Goal: Task Accomplishment & Management: Manage account settings

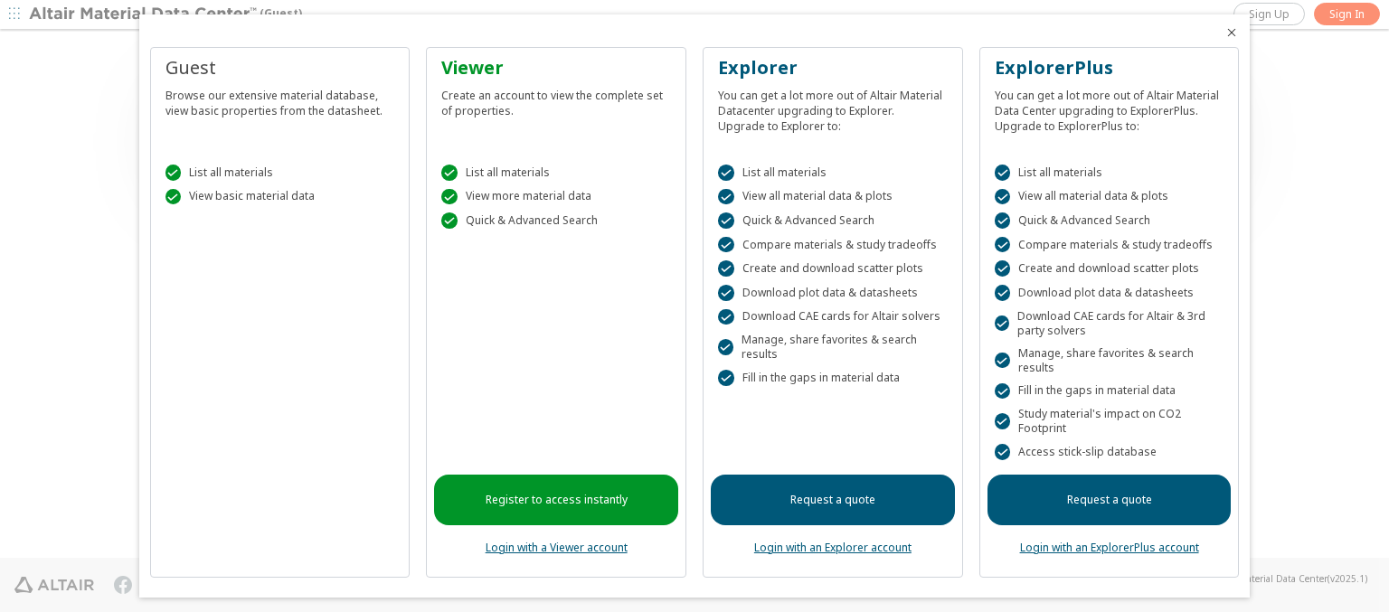
click at [1225, 33] on icon "Close" at bounding box center [1232, 32] width 14 height 14
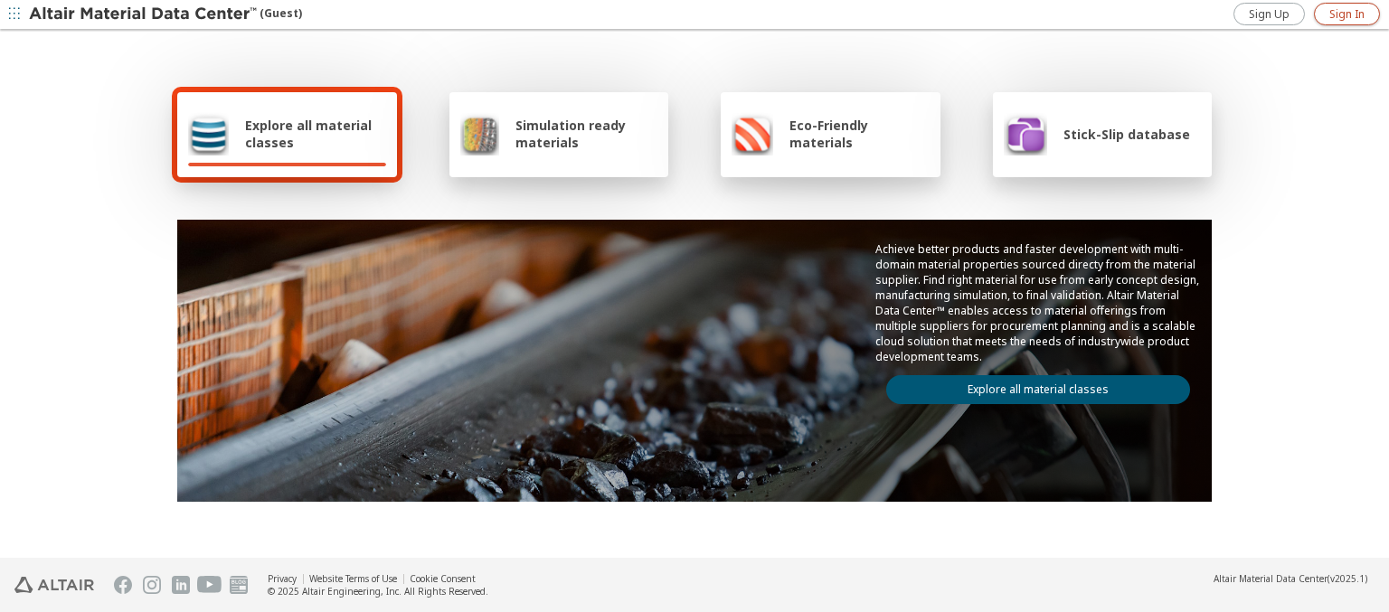
click at [1347, 14] on span "Sign In" at bounding box center [1347, 14] width 35 height 14
click at [144, 14] on img at bounding box center [144, 14] width 231 height 18
click at [308, 134] on span "Explore all material classes" at bounding box center [315, 134] width 141 height 34
click at [1031, 385] on link "Explore all material classes" at bounding box center [1038, 389] width 304 height 29
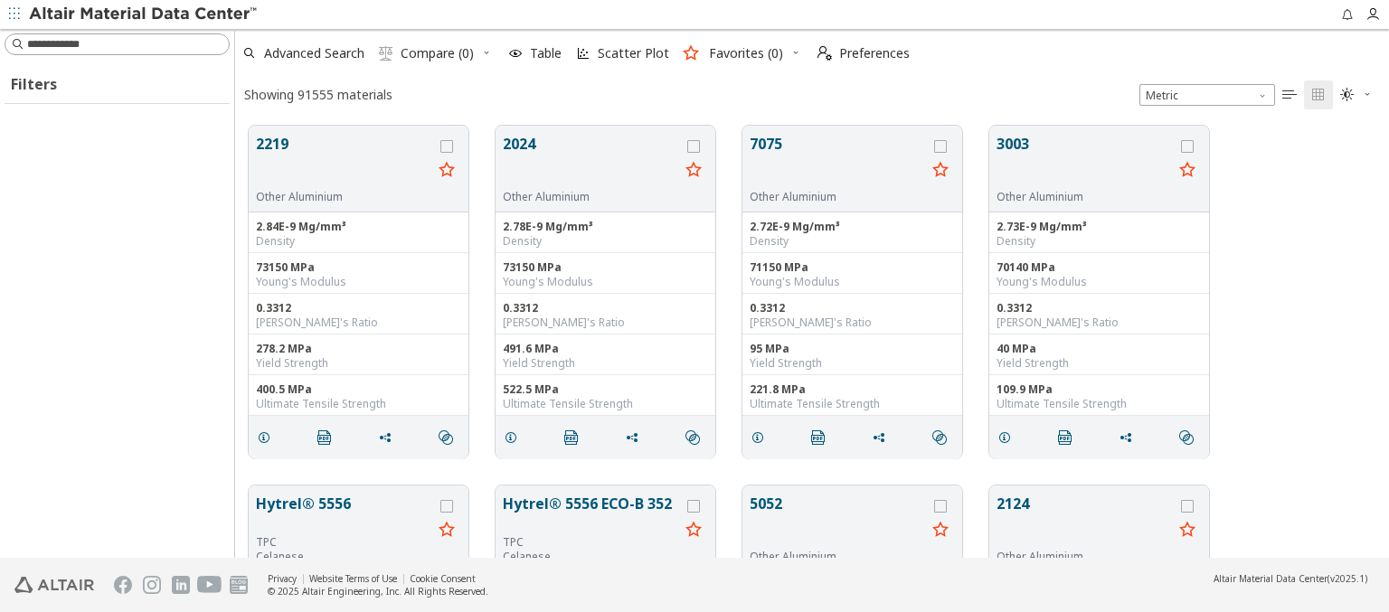
scroll to position [432, 1140]
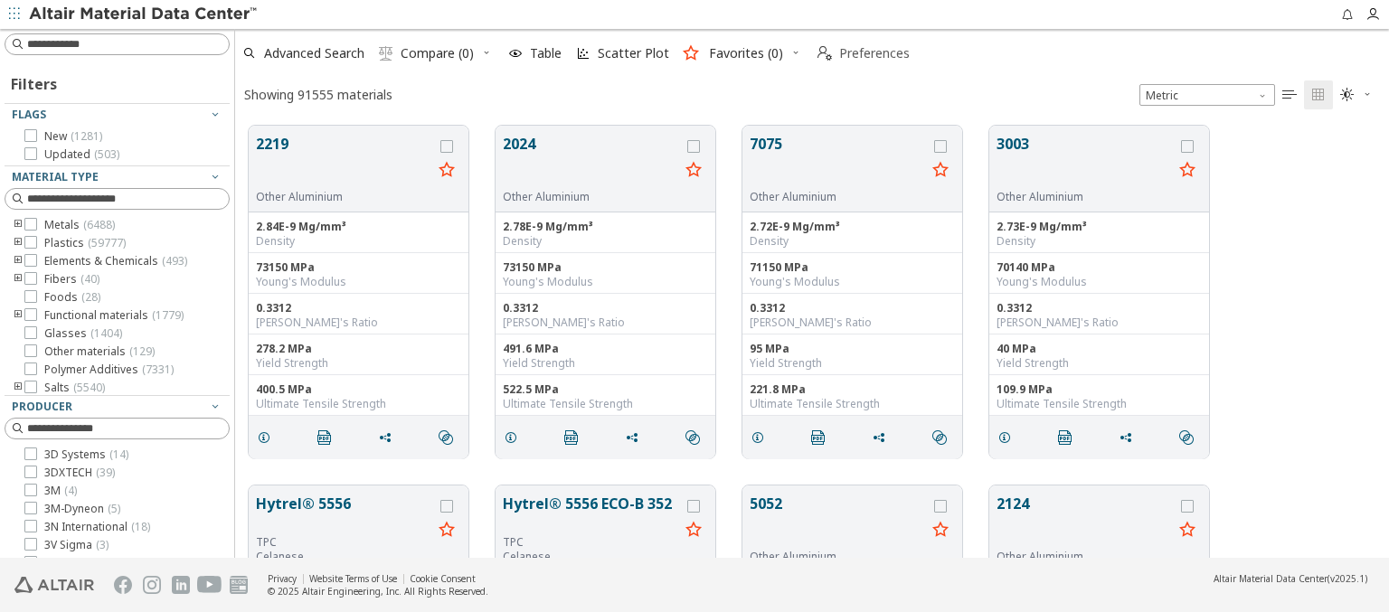
click at [858, 53] on span "Preferences" at bounding box center [874, 53] width 71 height 13
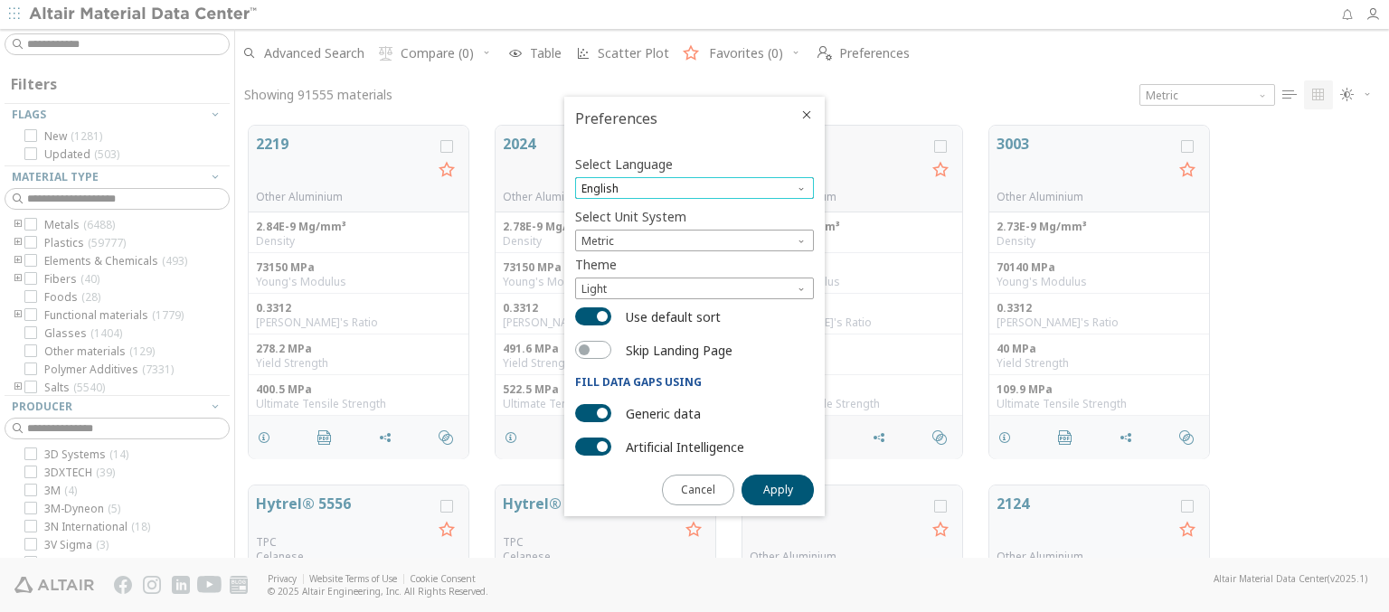
click at [695, 188] on span "English" at bounding box center [694, 188] width 239 height 22
click at [695, 232] on span "Deutsch" at bounding box center [695, 233] width 224 height 13
click at [778, 488] on span "Apply" at bounding box center [778, 490] width 30 height 14
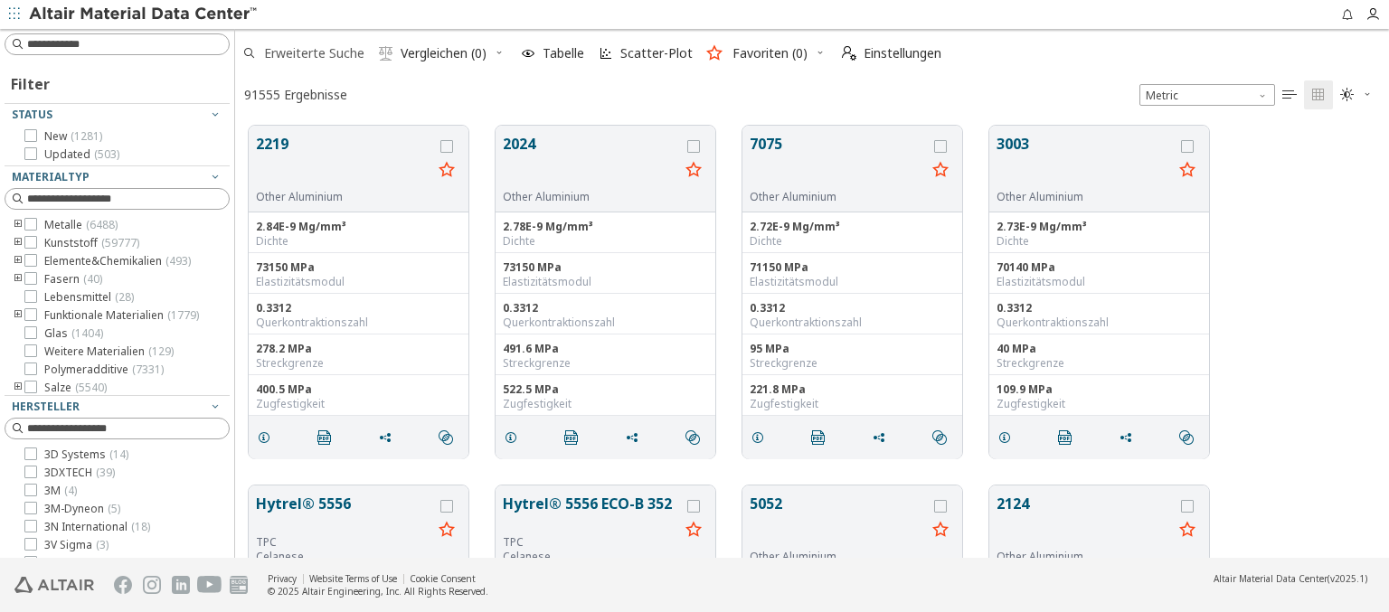
click at [303, 53] on span "Erweiterte Suche" at bounding box center [314, 53] width 100 height 13
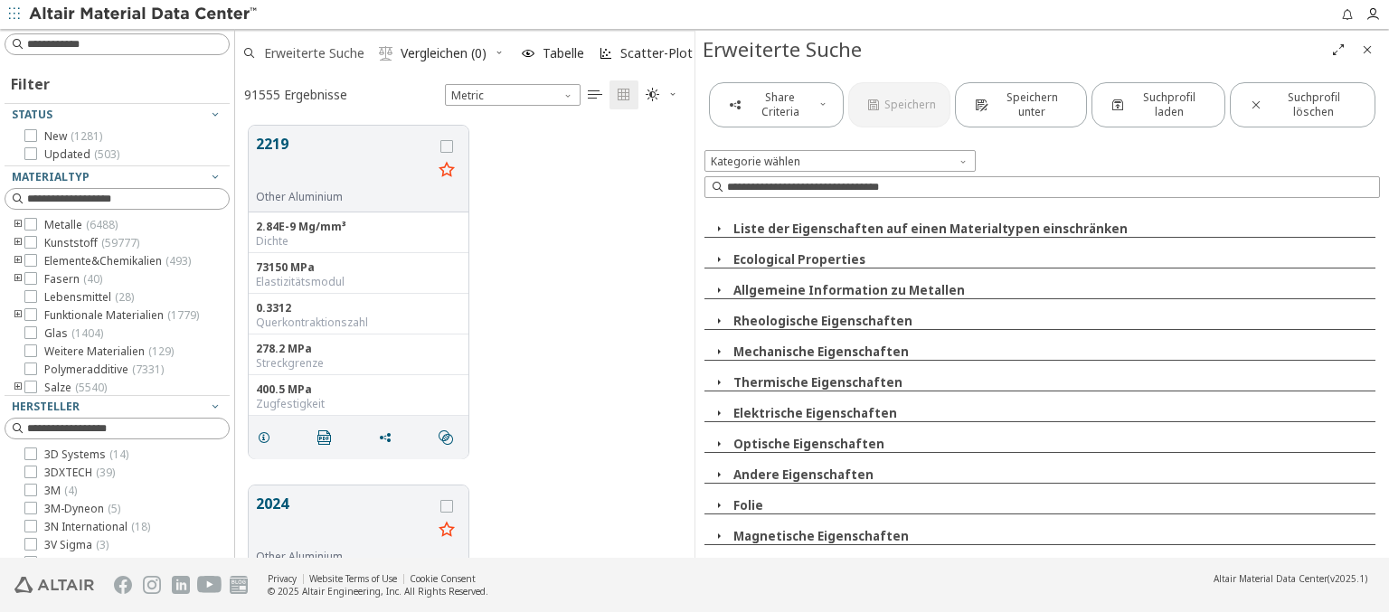
scroll to position [432, 445]
click at [303, 53] on span "Erweiterte Suche" at bounding box center [314, 53] width 100 height 13
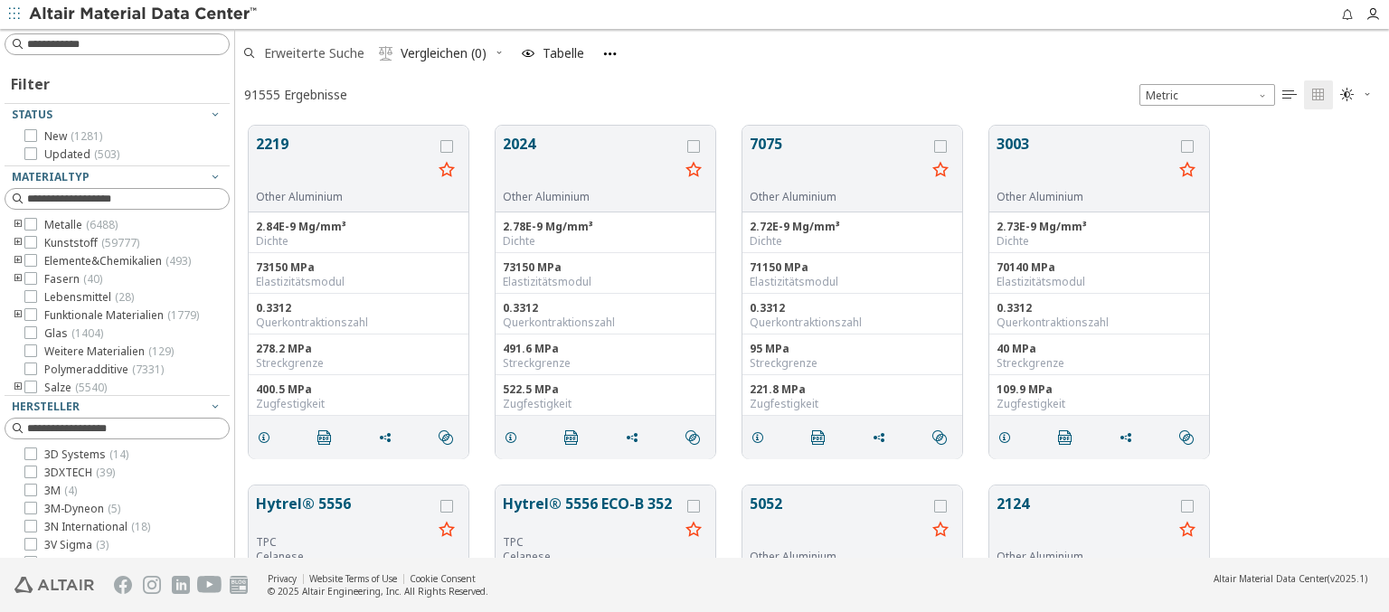
scroll to position [432, 1140]
click at [891, 53] on span "Einstellungen" at bounding box center [903, 53] width 78 height 13
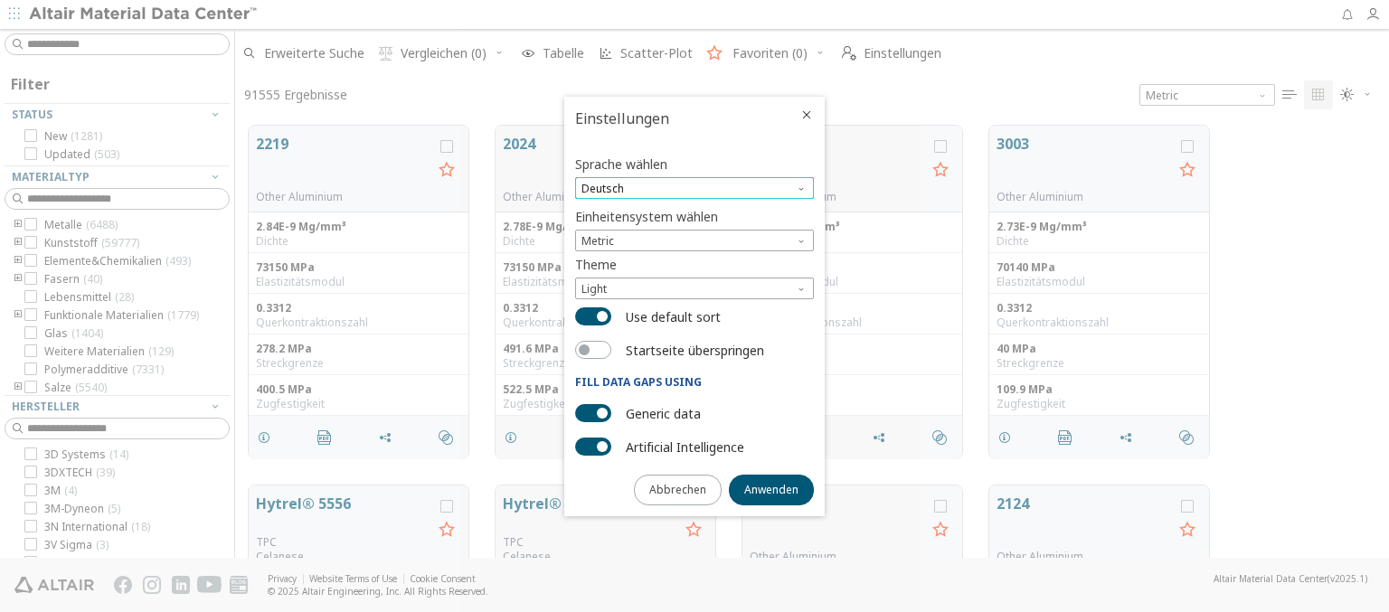
click at [695, 188] on span "Deutsch" at bounding box center [694, 188] width 239 height 22
click at [695, 211] on span "English" at bounding box center [695, 211] width 224 height 13
click at [772, 488] on span "Anwenden" at bounding box center [771, 490] width 54 height 14
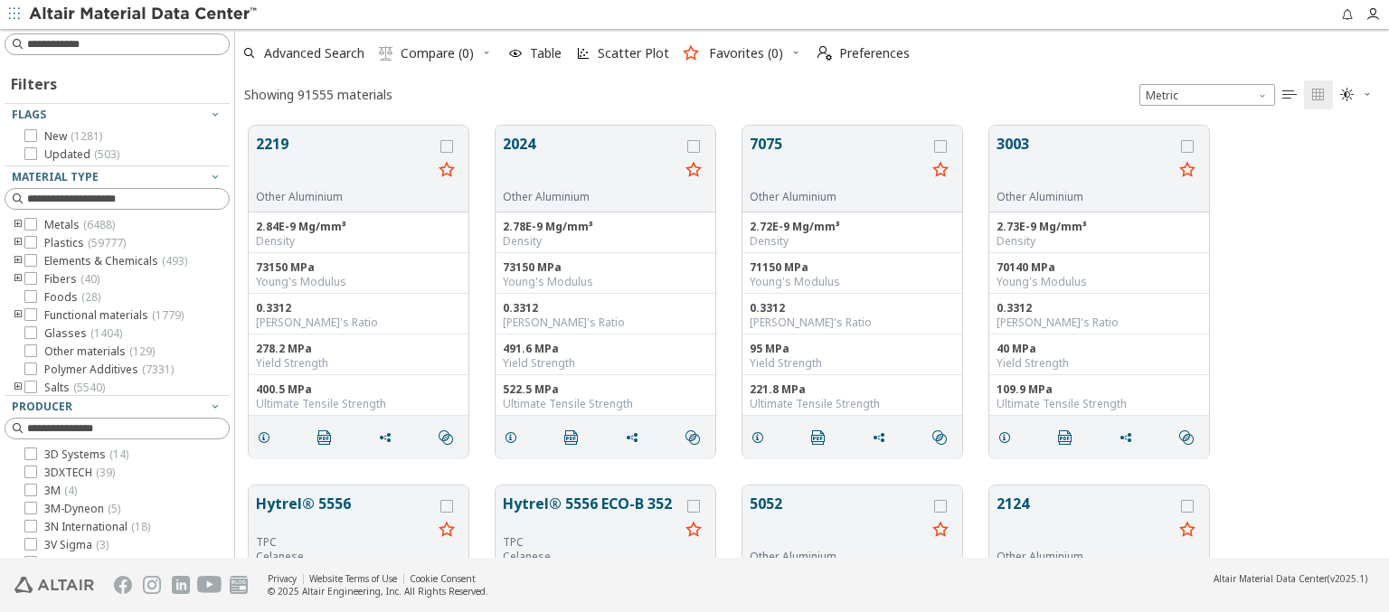
click at [144, 14] on img at bounding box center [144, 14] width 231 height 18
